Goal: Task Accomplishment & Management: Manage account settings

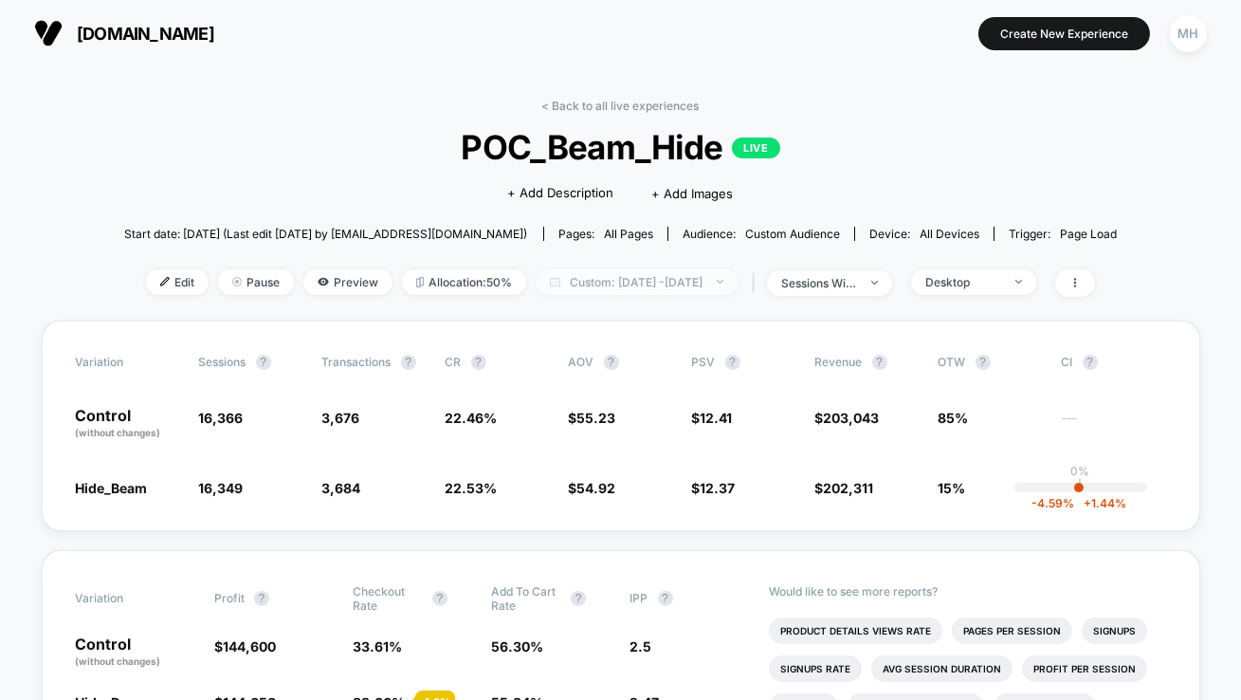
click at [622, 282] on span "Custom: [DATE] - [DATE]" at bounding box center [637, 282] width 202 height 26
select select "*"
select select "****"
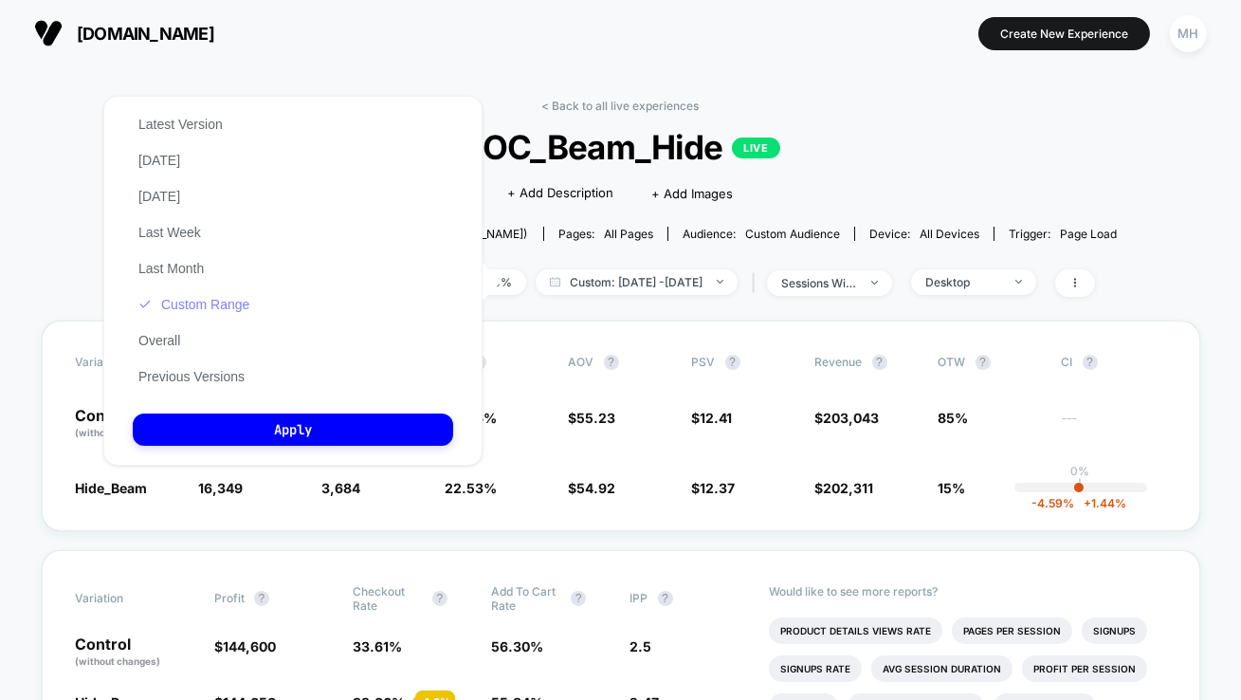
click at [219, 302] on button "Custom Range" at bounding box center [194, 304] width 122 height 17
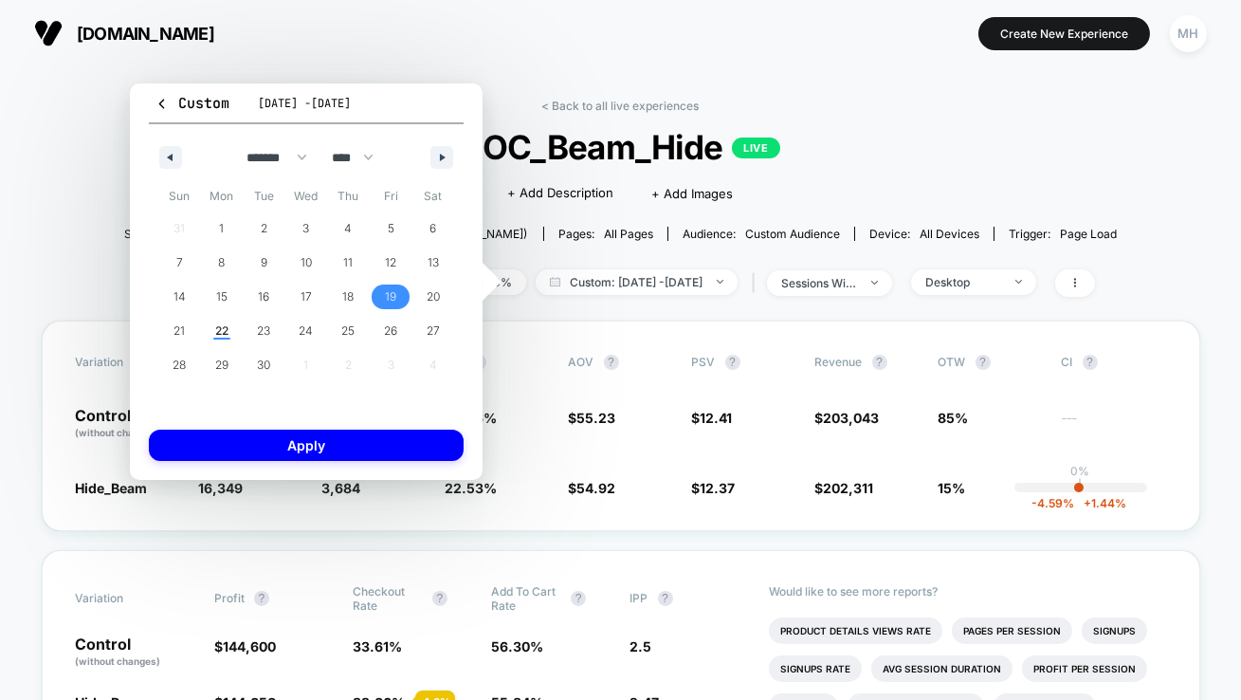
click at [372, 300] on span "19" at bounding box center [391, 296] width 43 height 25
click at [233, 321] on span "22" at bounding box center [222, 331] width 43 height 25
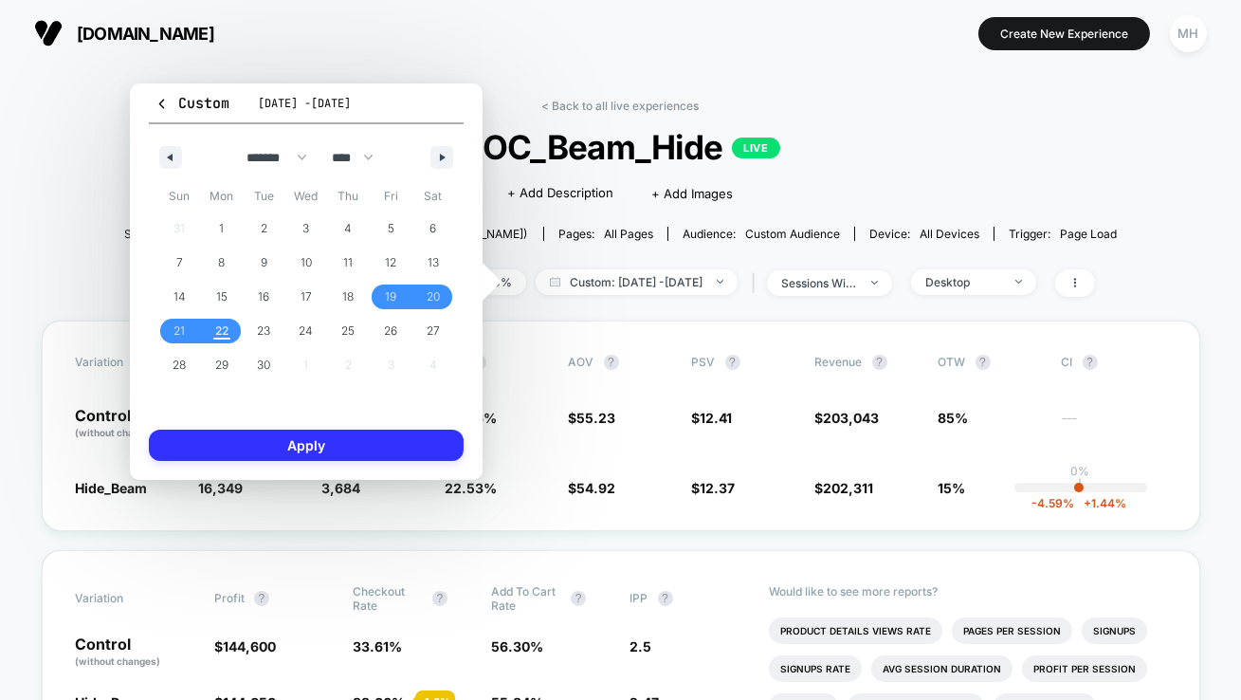
click at [272, 456] on button "Apply" at bounding box center [306, 444] width 315 height 31
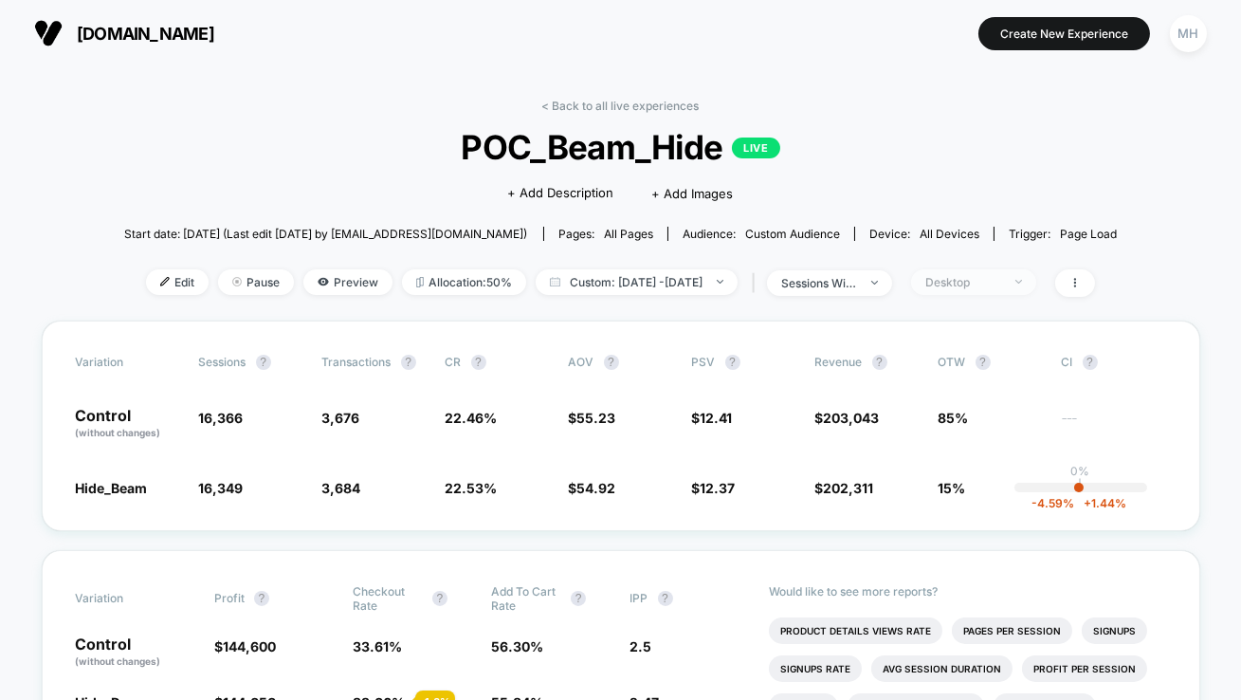
click at [1019, 288] on span "Desktop" at bounding box center [973, 282] width 125 height 26
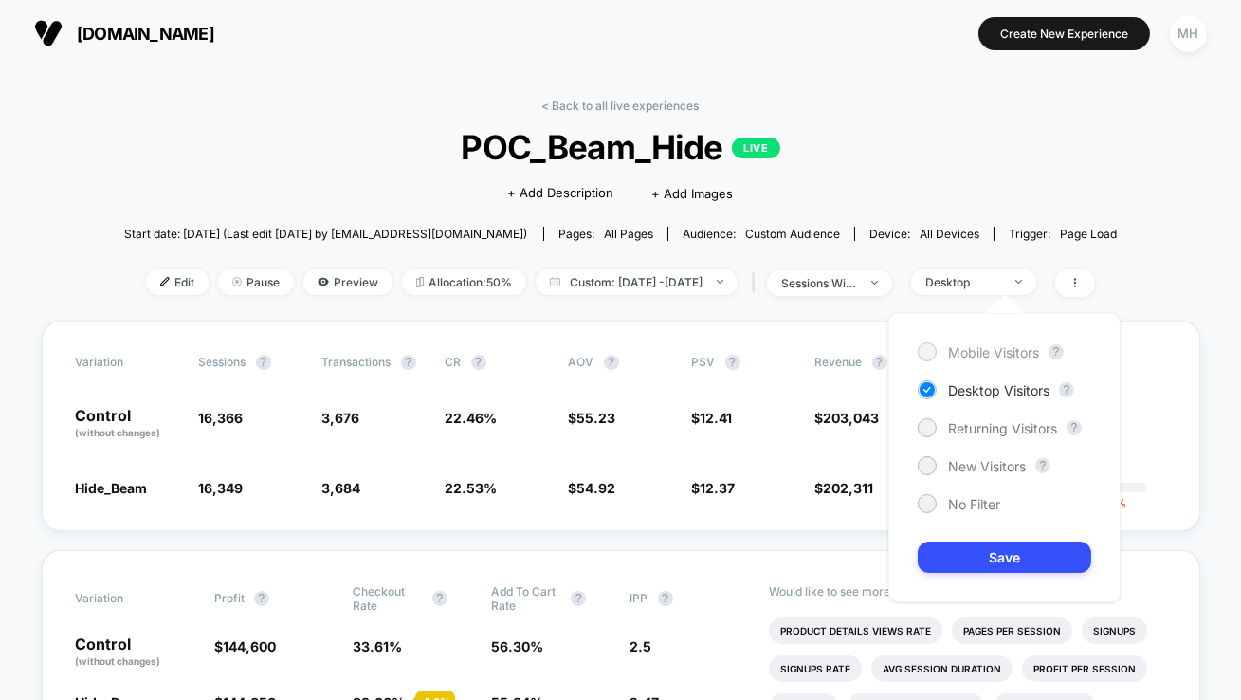
click at [960, 342] on div "Mobile Visitors" at bounding box center [978, 351] width 121 height 19
click at [976, 593] on div "Mobile Visitors ? Desktop Visitors ? Returning Visitors ? New Visitors ? No Fil…" at bounding box center [1004, 457] width 232 height 289
click at [921, 554] on button "Save" at bounding box center [1004, 556] width 173 height 31
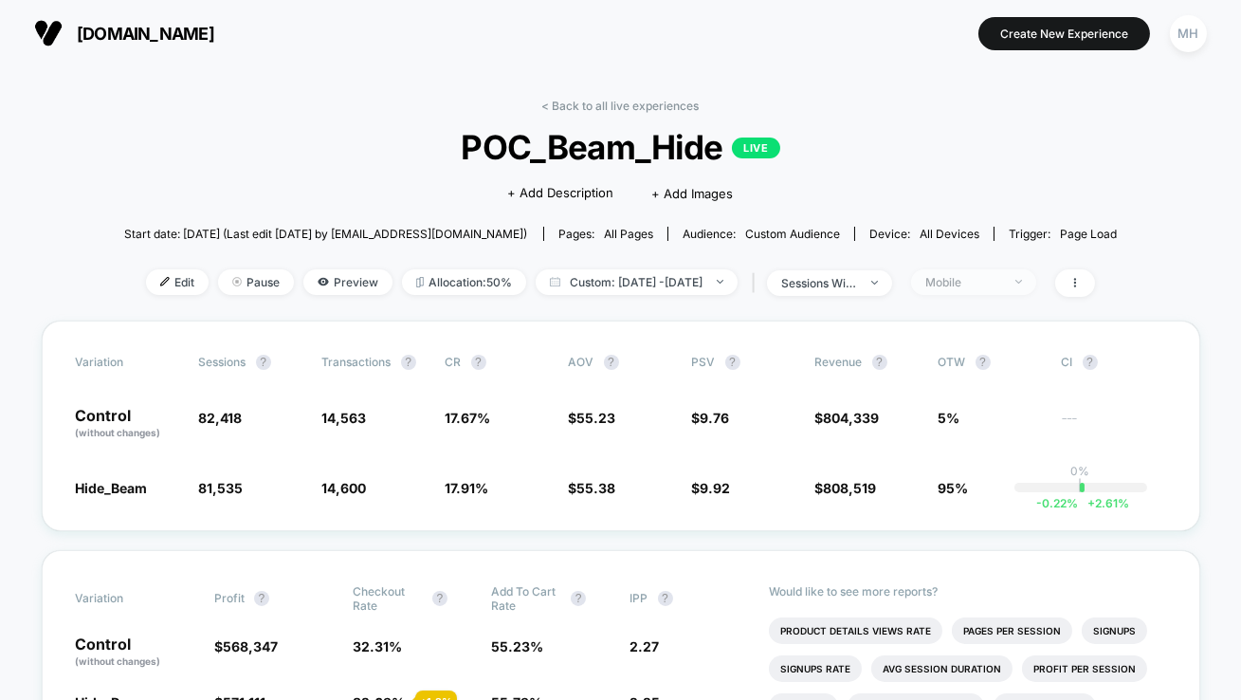
click at [1013, 288] on span "Mobile" at bounding box center [973, 282] width 125 height 26
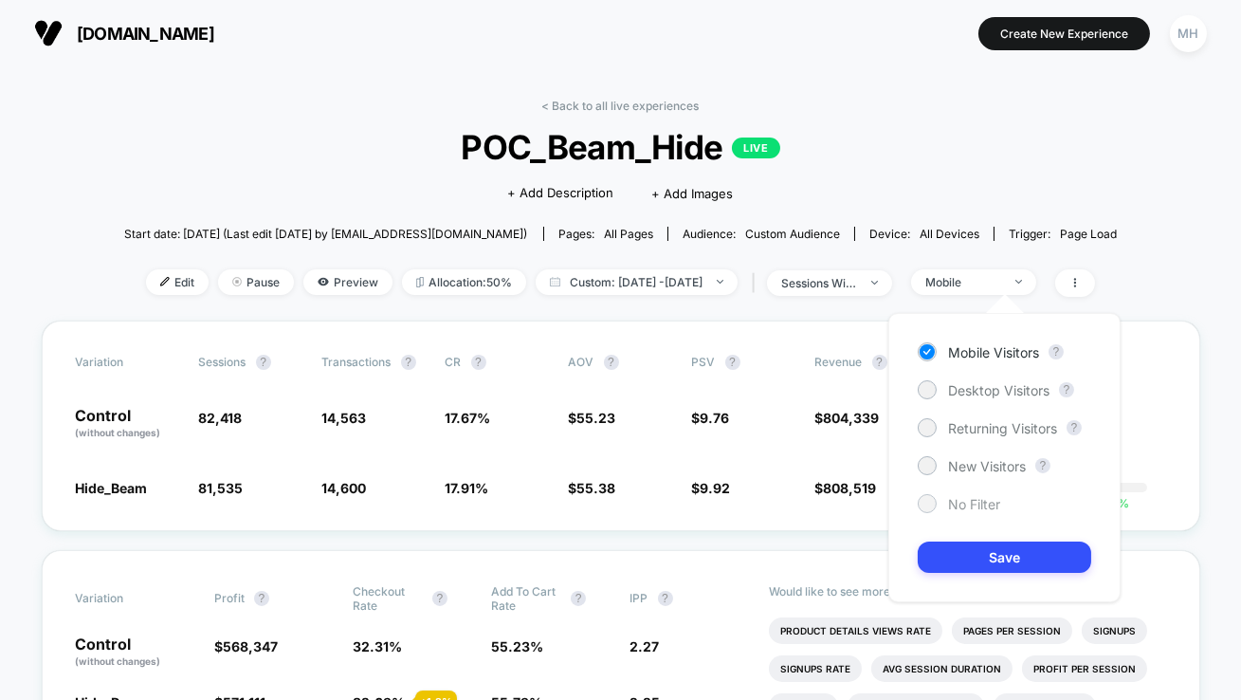
click at [941, 498] on div "No Filter" at bounding box center [959, 503] width 82 height 19
click at [951, 549] on button "Save" at bounding box center [1004, 556] width 173 height 31
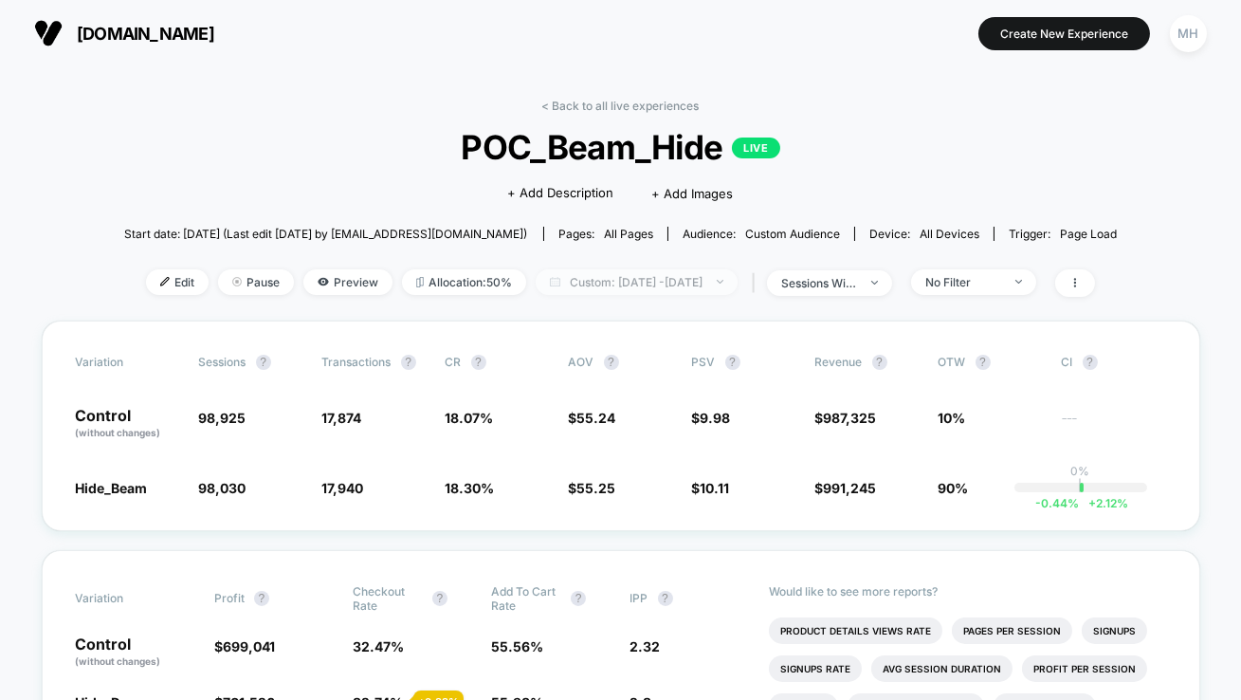
click at [699, 280] on span "Custom: Sep 19, 2025 - Sep 22, 2025" at bounding box center [637, 282] width 202 height 26
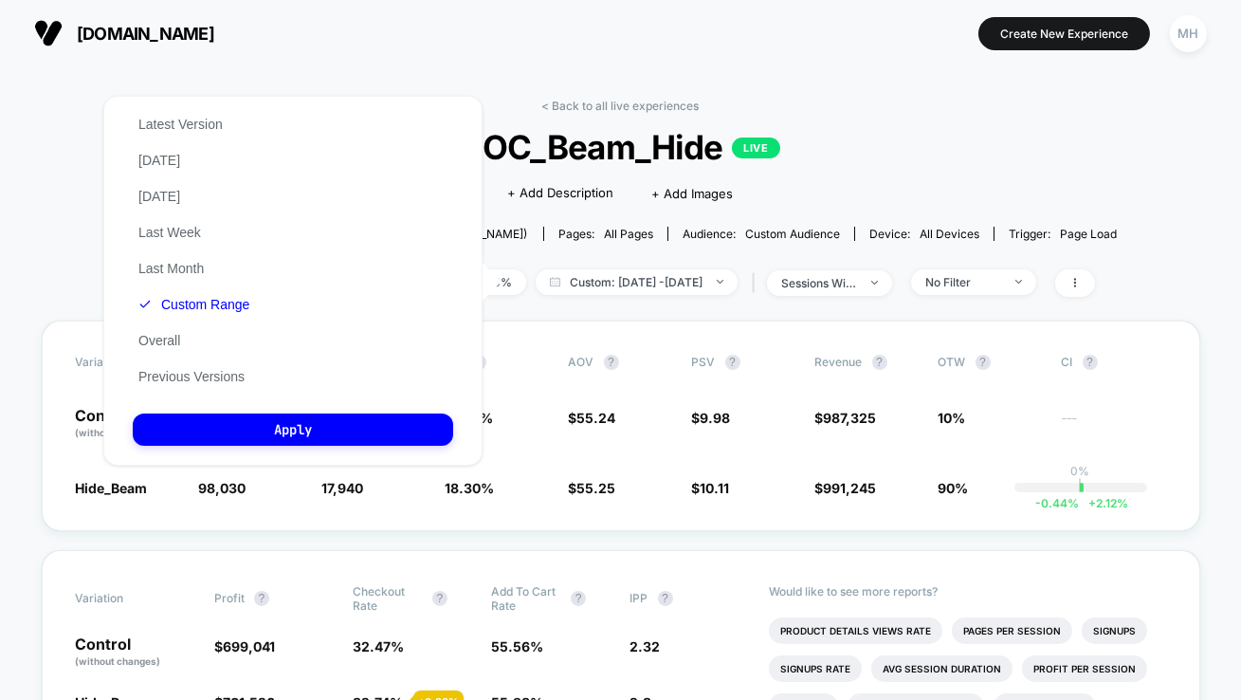
click at [144, 146] on div "Latest Version Today Yesterday Last Week Last Month Custom Range Overall Previo…" at bounding box center [194, 250] width 122 height 288
click at [144, 155] on button "[DATE]" at bounding box center [159, 160] width 53 height 17
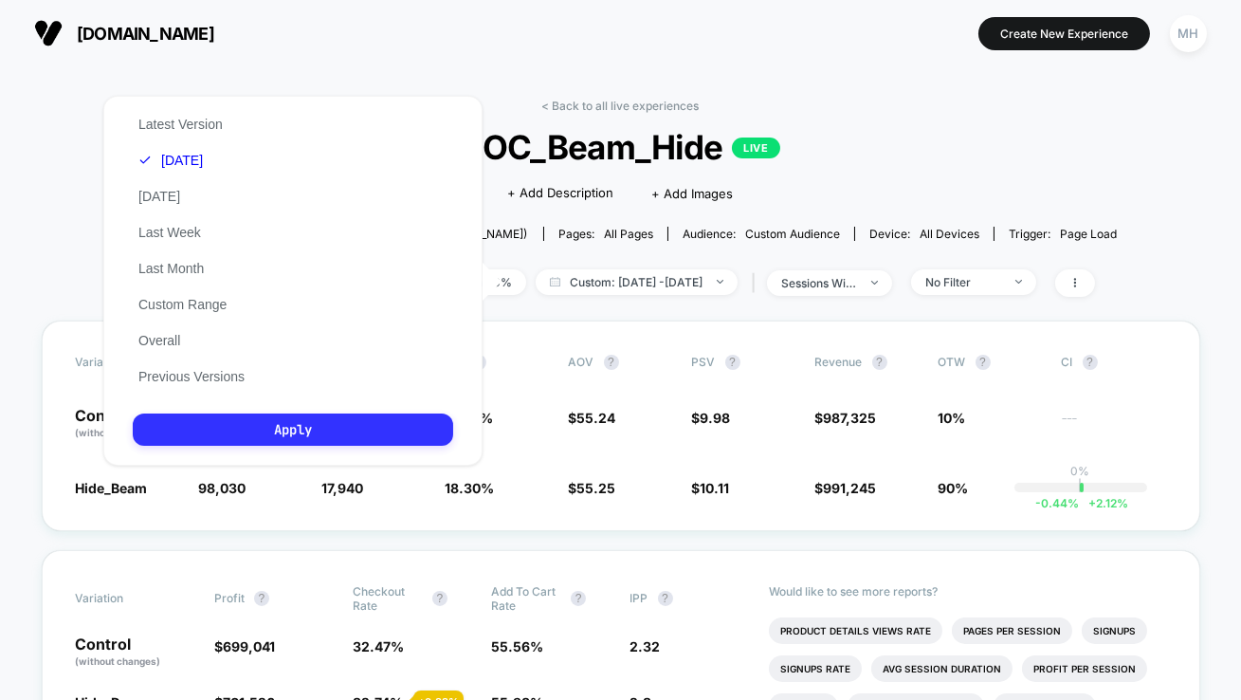
click at [166, 420] on button "Apply" at bounding box center [293, 429] width 320 height 32
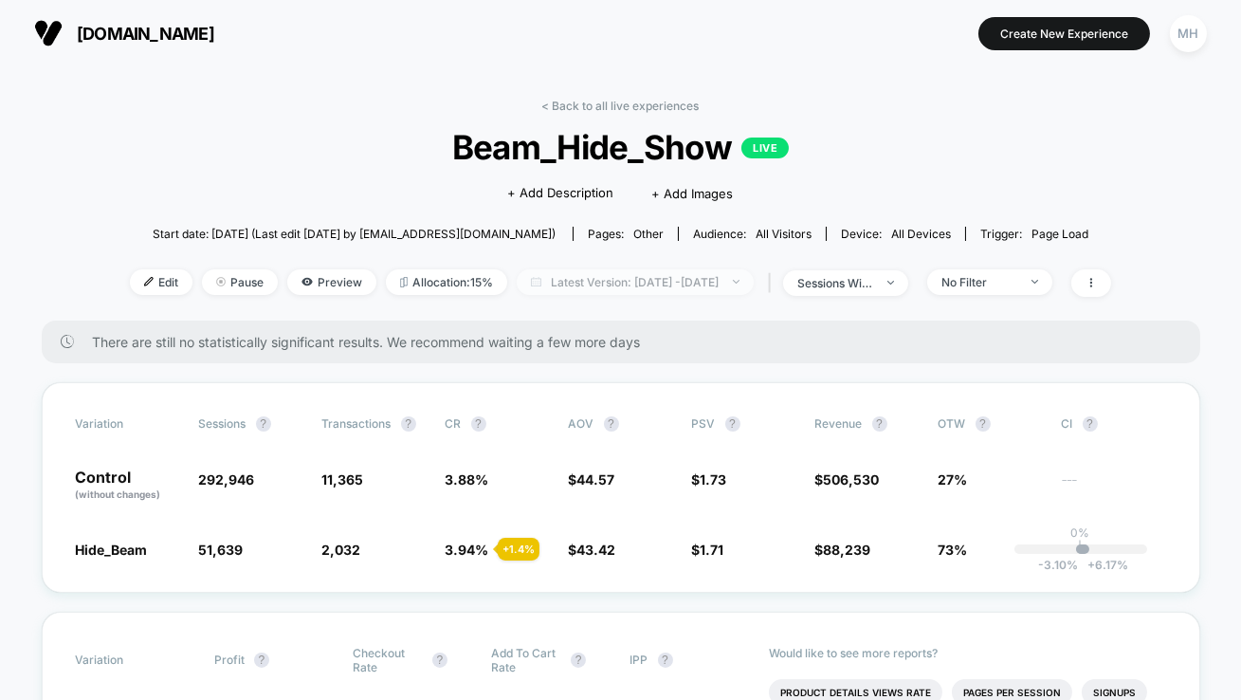
click at [741, 278] on span "Latest Version: [DATE] - [DATE]" at bounding box center [635, 282] width 237 height 26
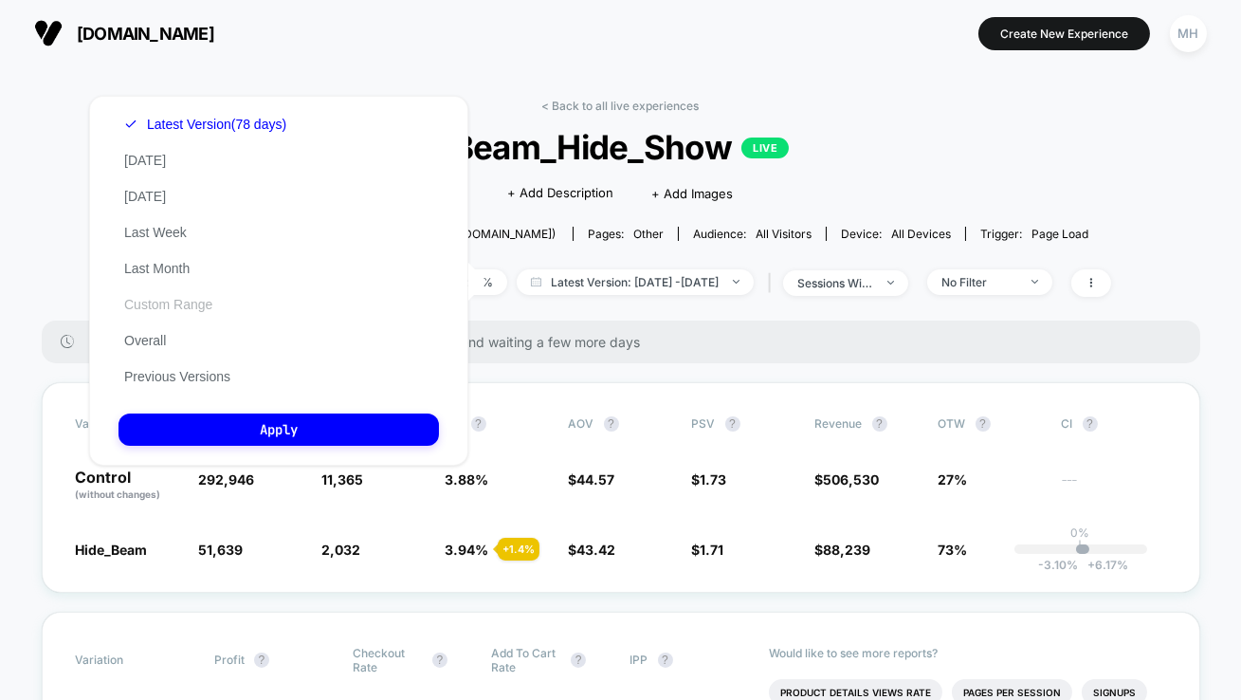
click at [163, 299] on button "Custom Range" at bounding box center [168, 304] width 100 height 17
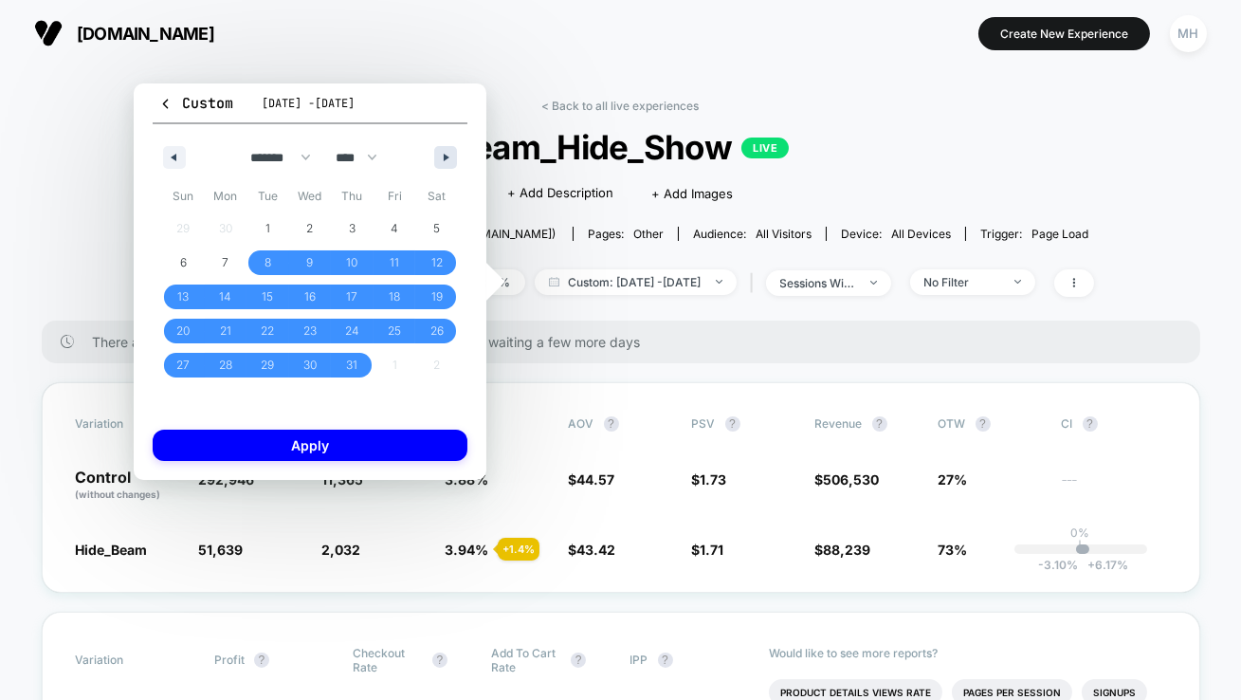
click at [449, 159] on icon "button" at bounding box center [448, 158] width 9 height 8
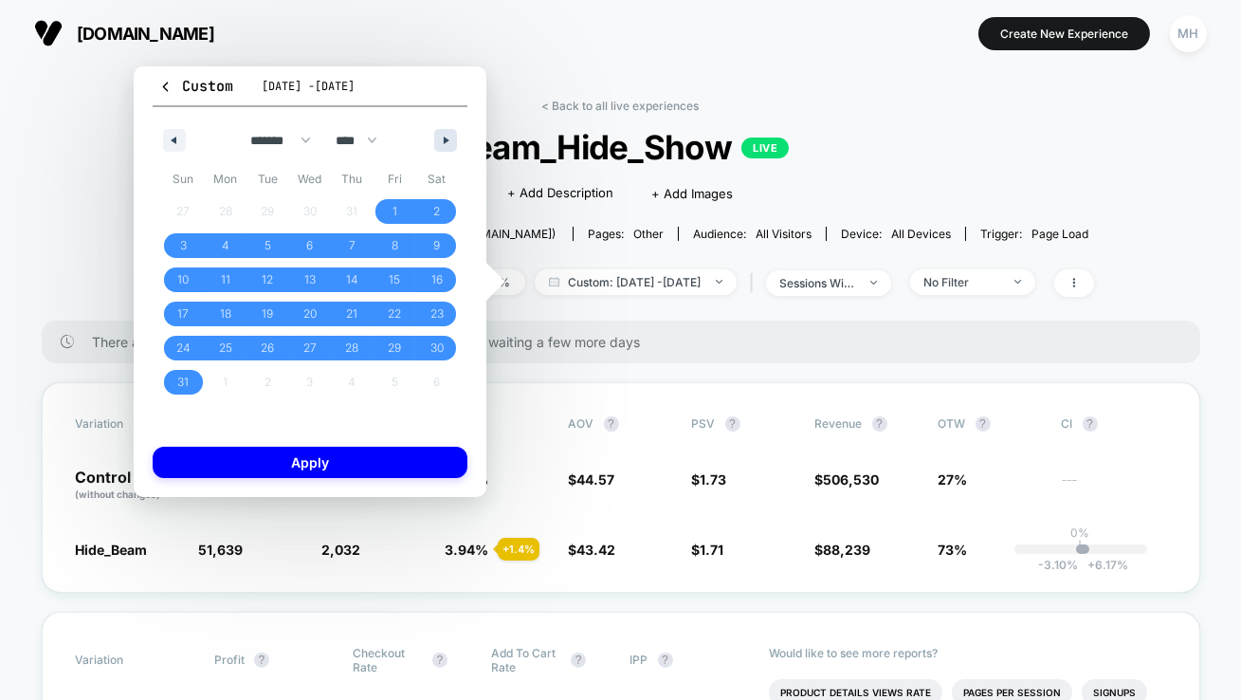
click at [449, 159] on div "******* ******** ***** ***** *** **** **** ****** ********* ******* ******** **…" at bounding box center [310, 135] width 315 height 57
click at [443, 136] on button "button" at bounding box center [445, 140] width 23 height 23
select select "*"
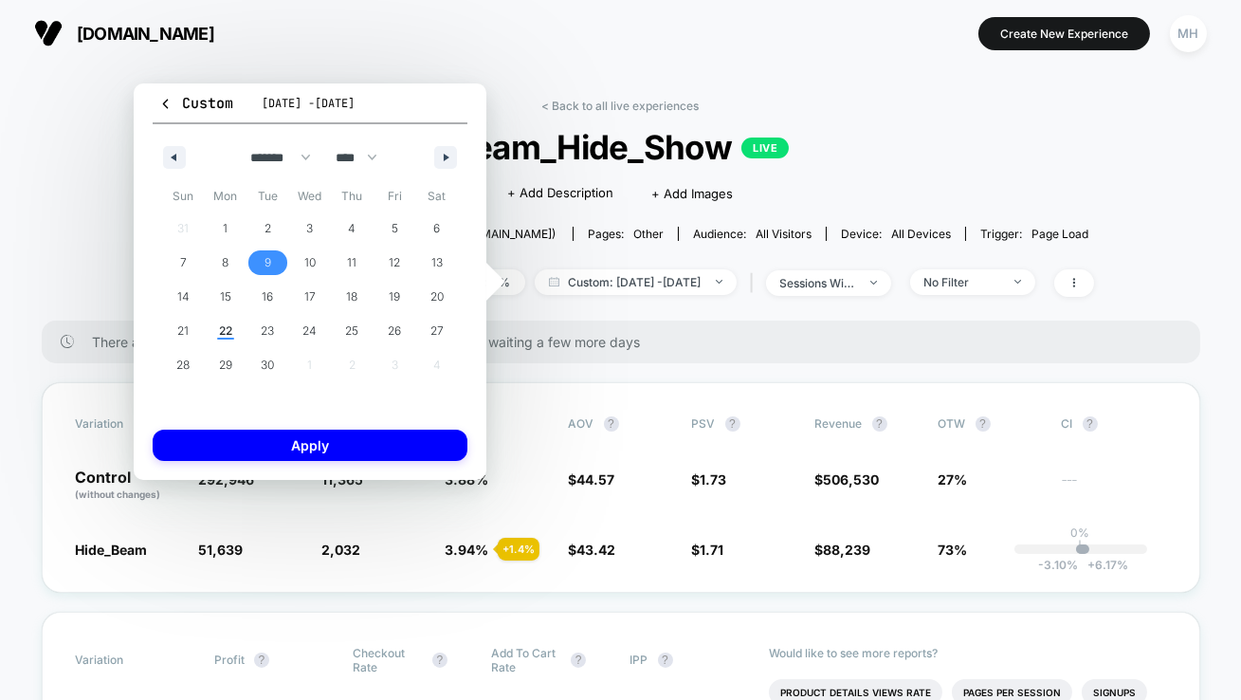
click at [262, 260] on span "9" at bounding box center [267, 262] width 43 height 25
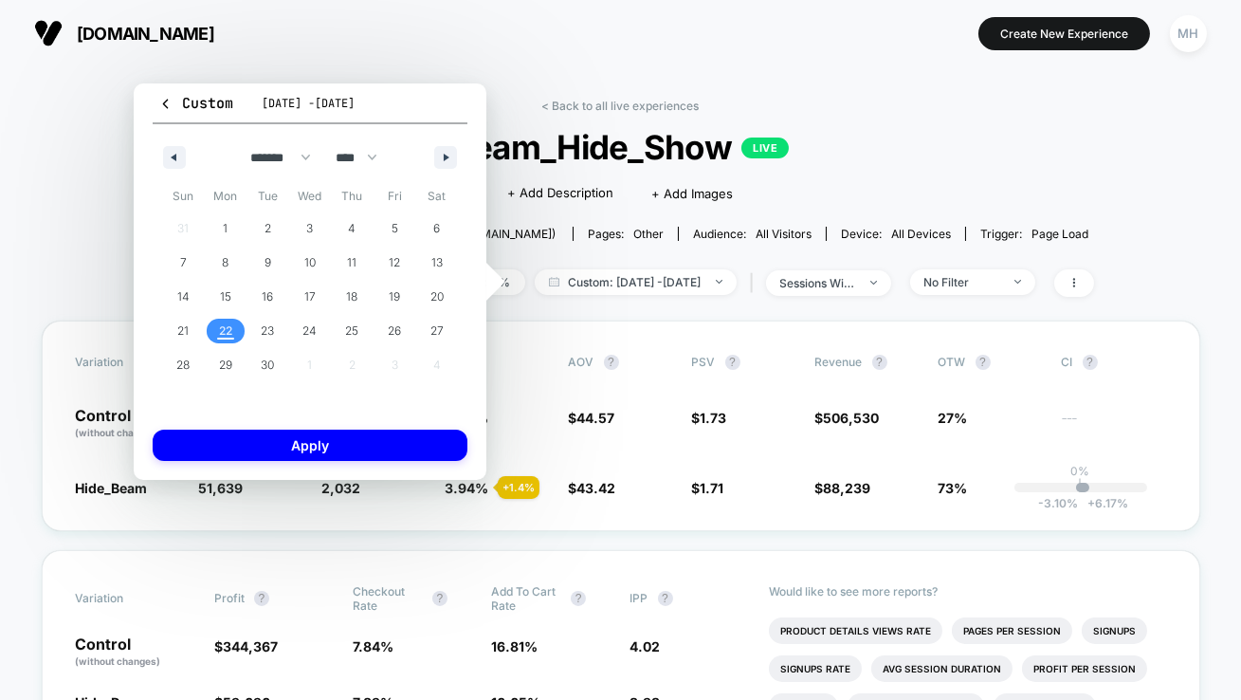
click at [235, 340] on span "22" at bounding box center [226, 331] width 43 height 25
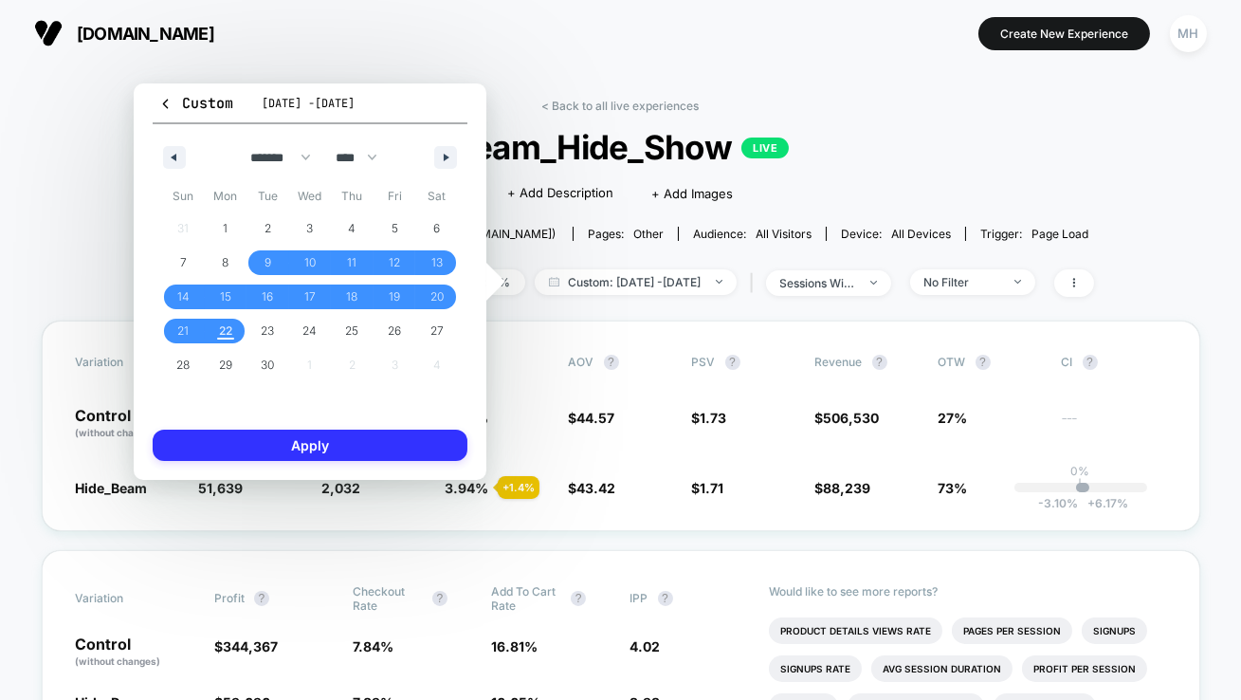
click at [273, 459] on button "Apply" at bounding box center [310, 444] width 315 height 31
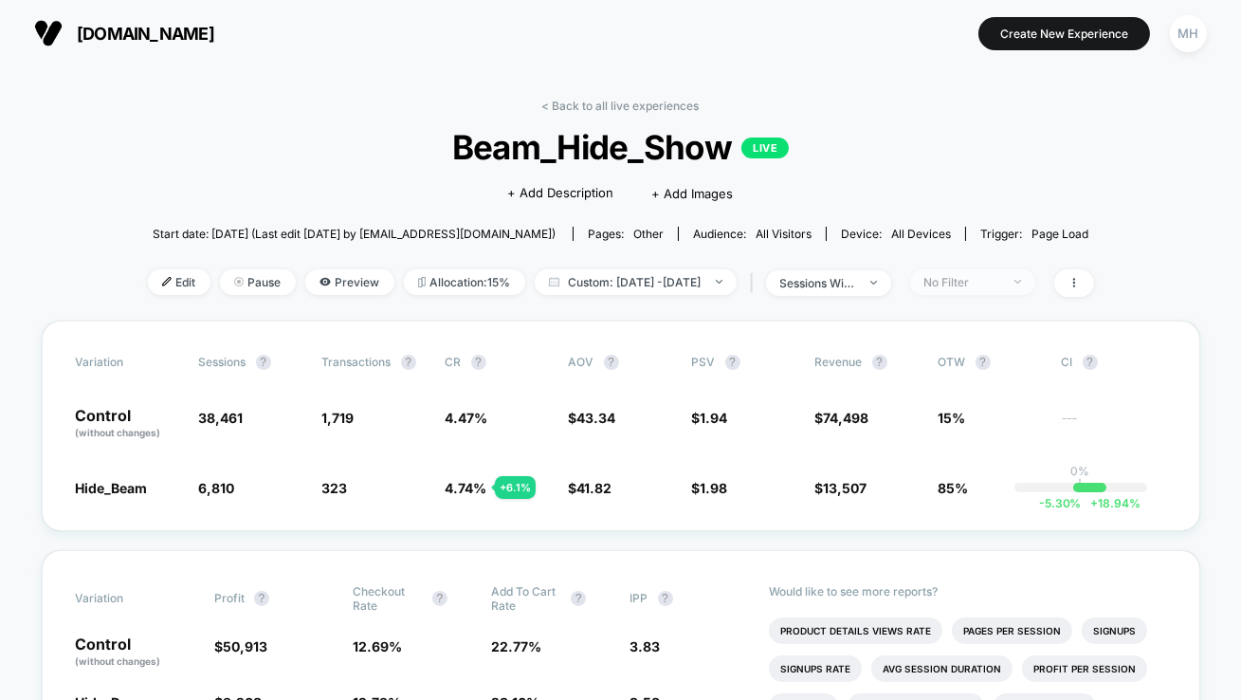
click at [1009, 271] on span "No Filter" at bounding box center [972, 282] width 125 height 26
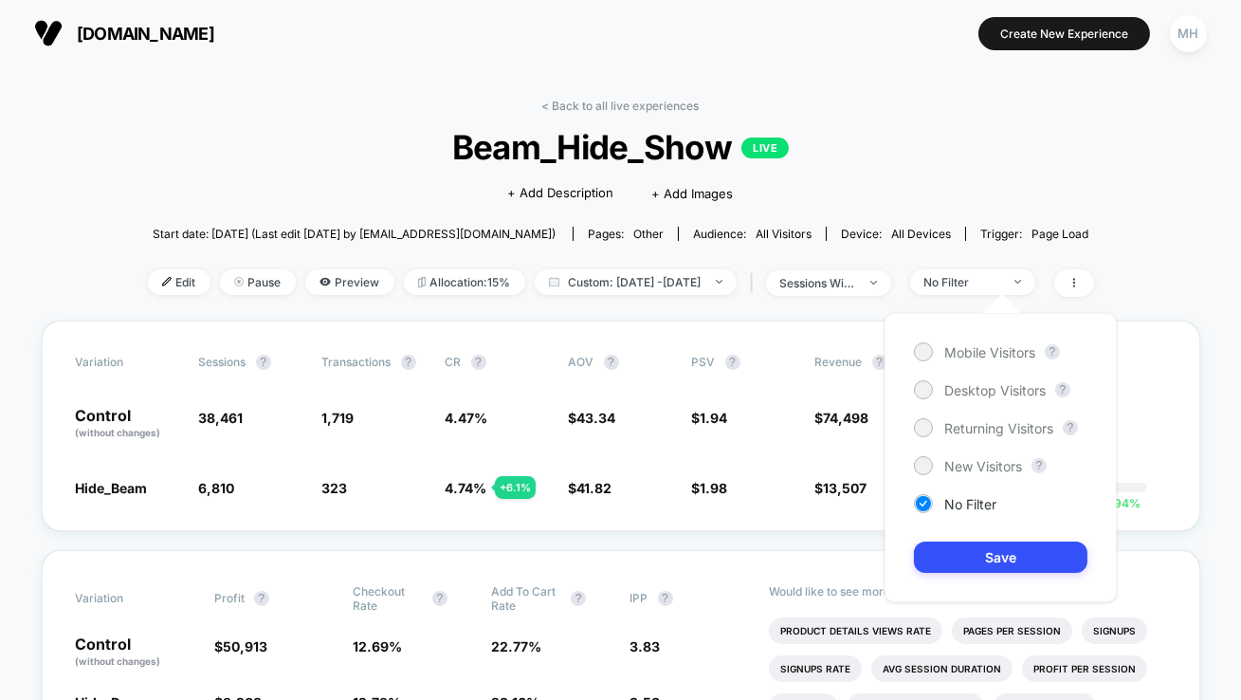
click at [970, 139] on span "Beam_Hide_Show LIVE" at bounding box center [619, 147] width 851 height 40
